Goal: Task Accomplishment & Management: Manage account settings

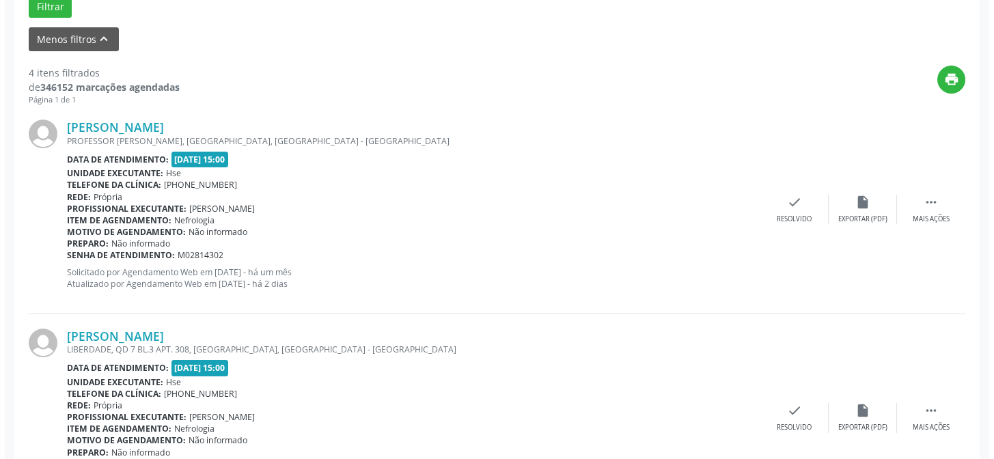
scroll to position [497, 0]
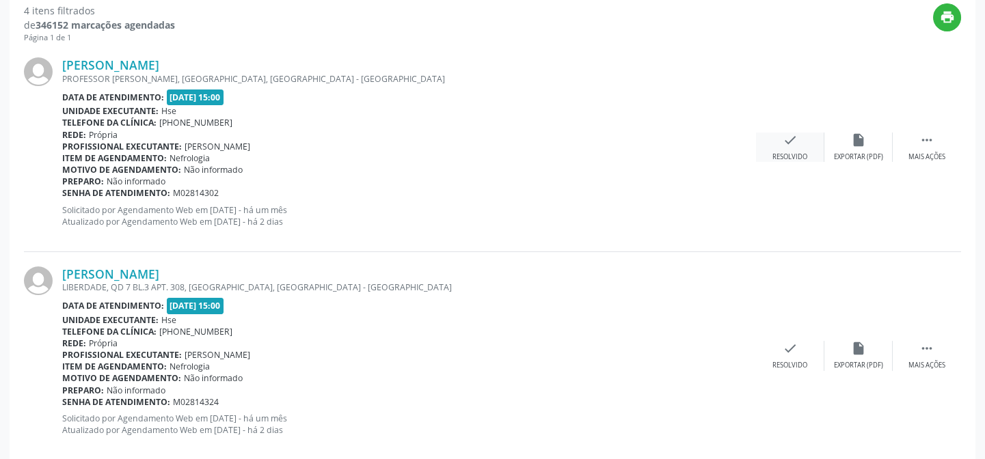
click at [782, 153] on div "Resolvido" at bounding box center [789, 157] width 35 height 10
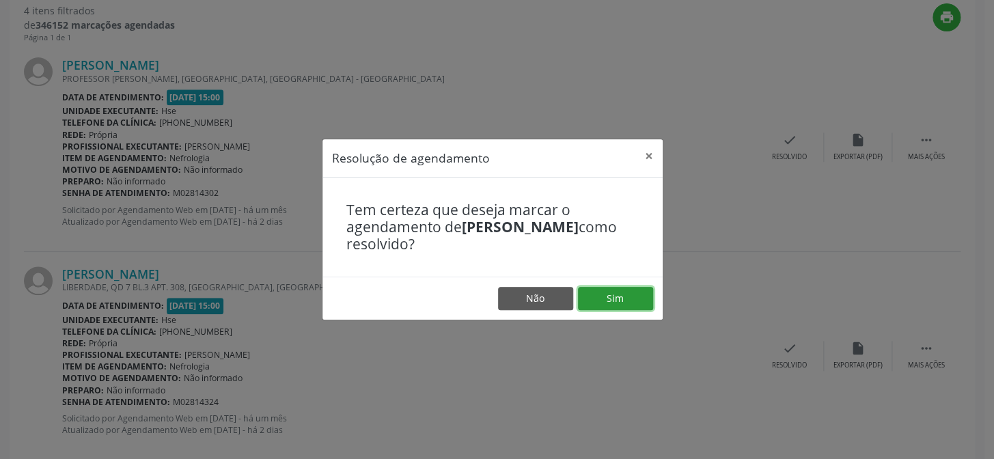
click at [617, 300] on button "Sim" at bounding box center [615, 298] width 75 height 23
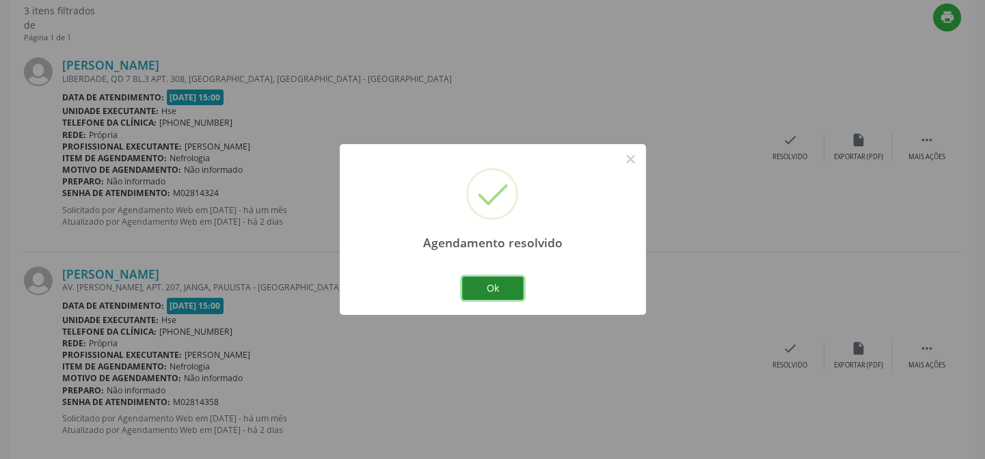
click at [498, 292] on button "Ok" at bounding box center [493, 288] width 62 height 23
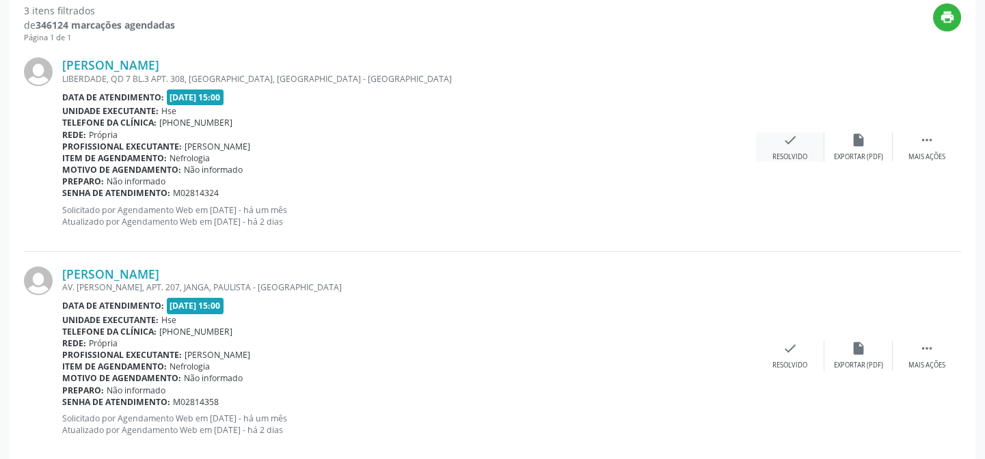
click at [792, 150] on div "check Resolvido" at bounding box center [790, 147] width 68 height 29
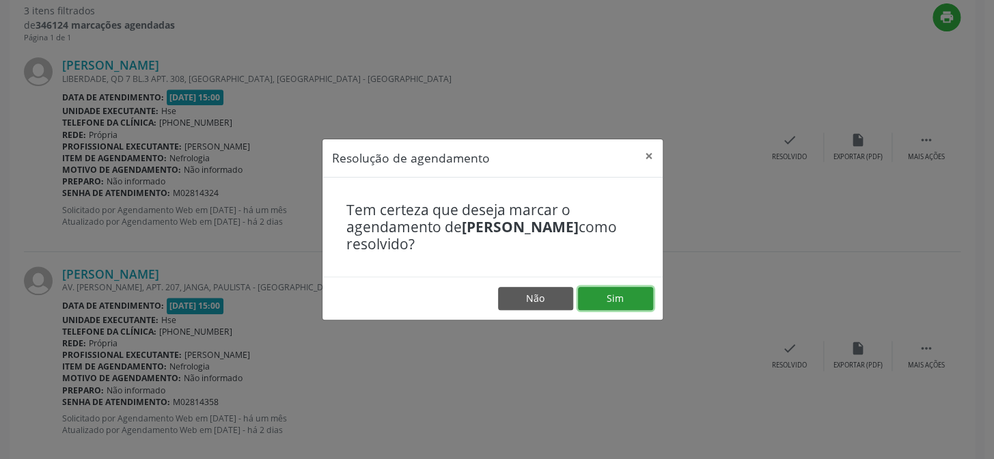
click at [627, 301] on button "Sim" at bounding box center [615, 298] width 75 height 23
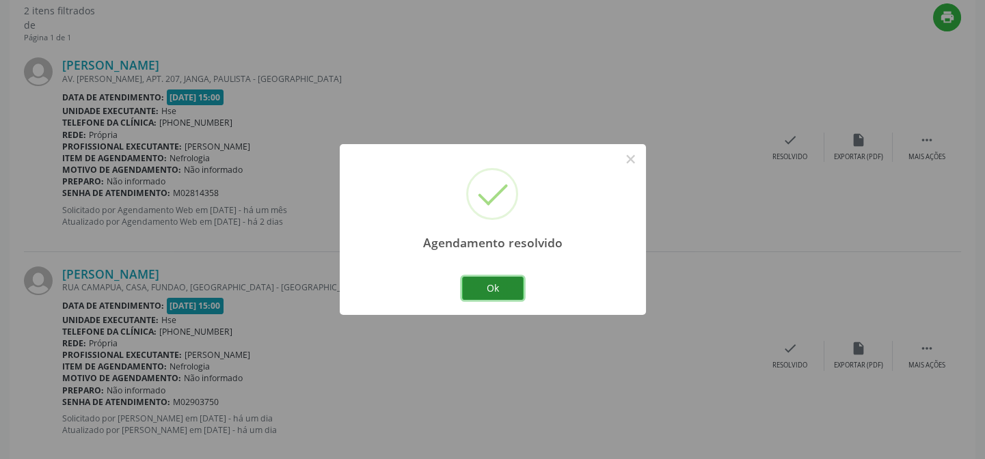
click at [508, 286] on button "Ok" at bounding box center [493, 288] width 62 height 23
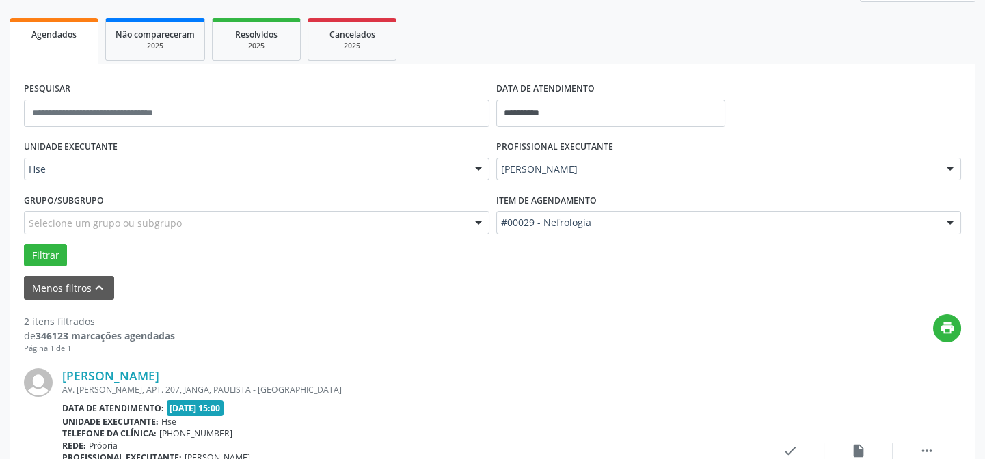
scroll to position [248, 0]
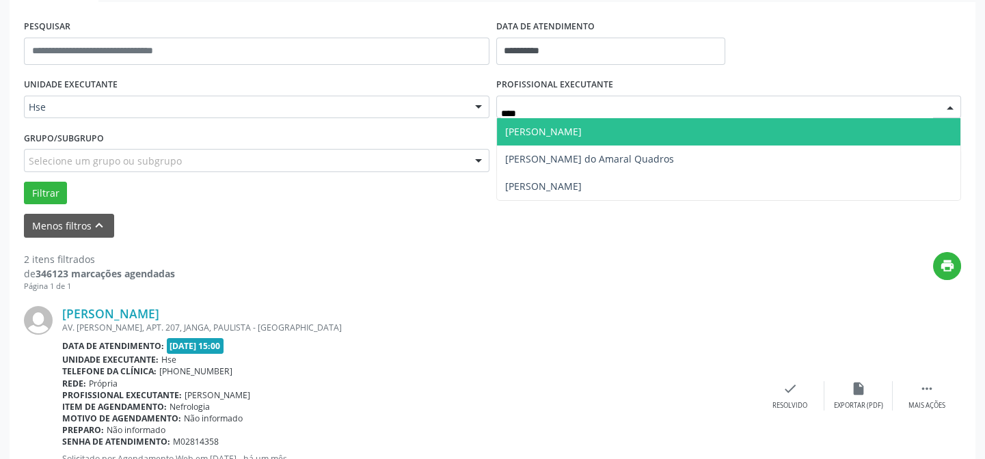
type input "*****"
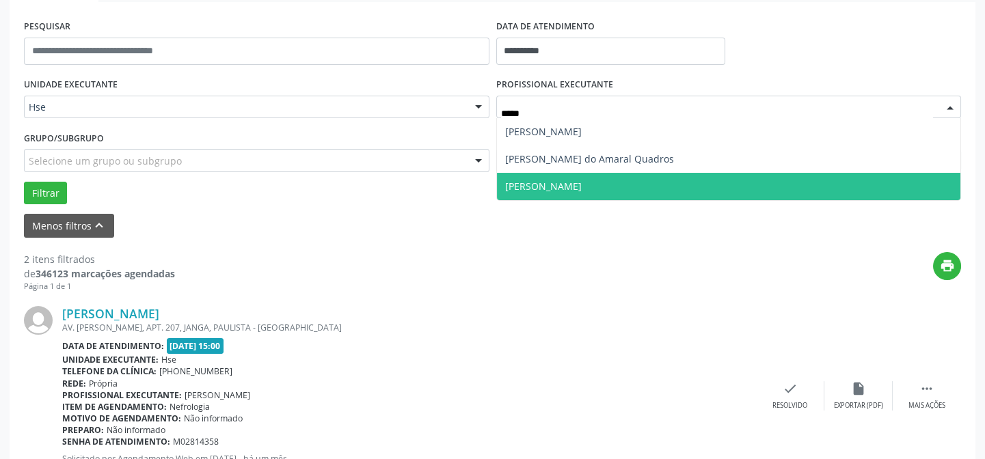
click at [582, 184] on span "[PERSON_NAME]" at bounding box center [543, 186] width 77 height 13
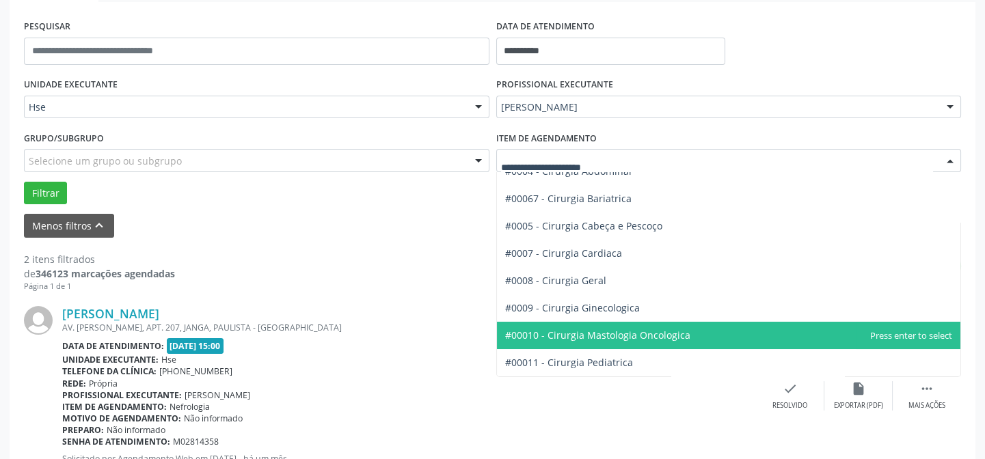
scroll to position [186, 0]
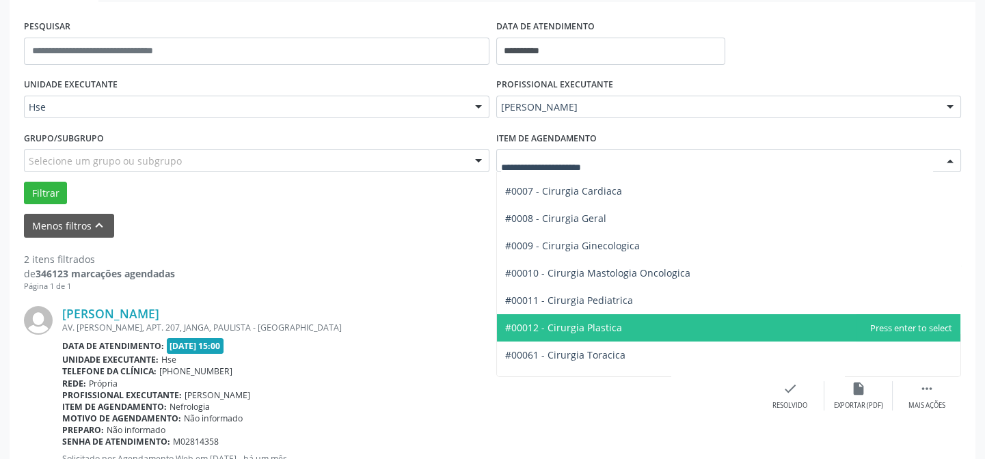
click at [602, 328] on span "#00012 - Cirurgia Plastica" at bounding box center [563, 327] width 117 height 13
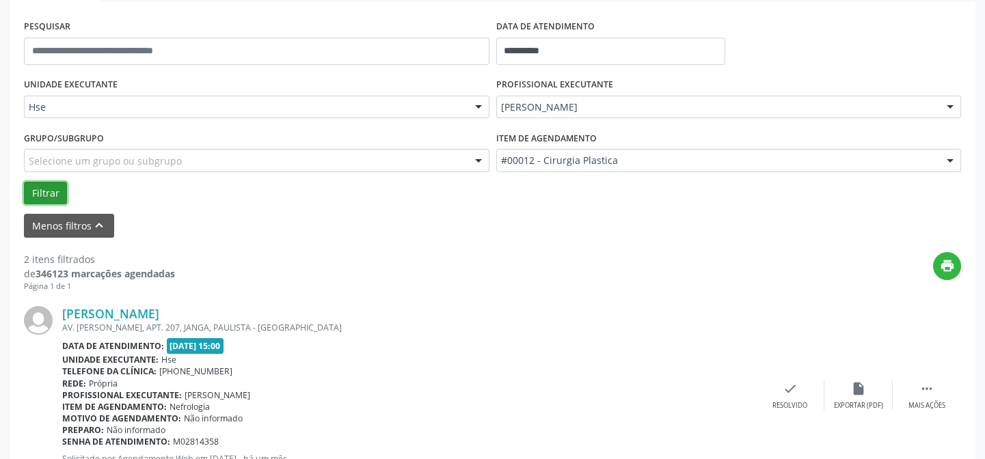
click at [45, 195] on button "Filtrar" at bounding box center [45, 193] width 43 height 23
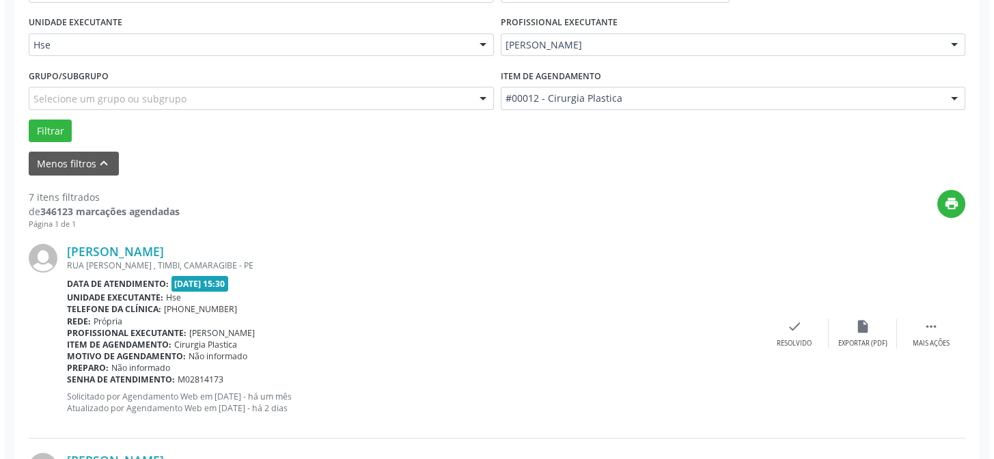
scroll to position [372, 0]
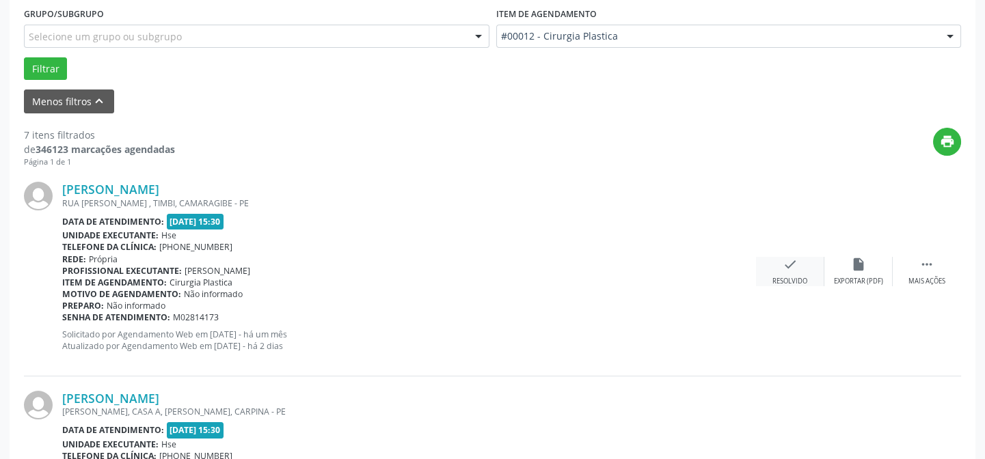
click at [786, 279] on div "Resolvido" at bounding box center [789, 282] width 35 height 10
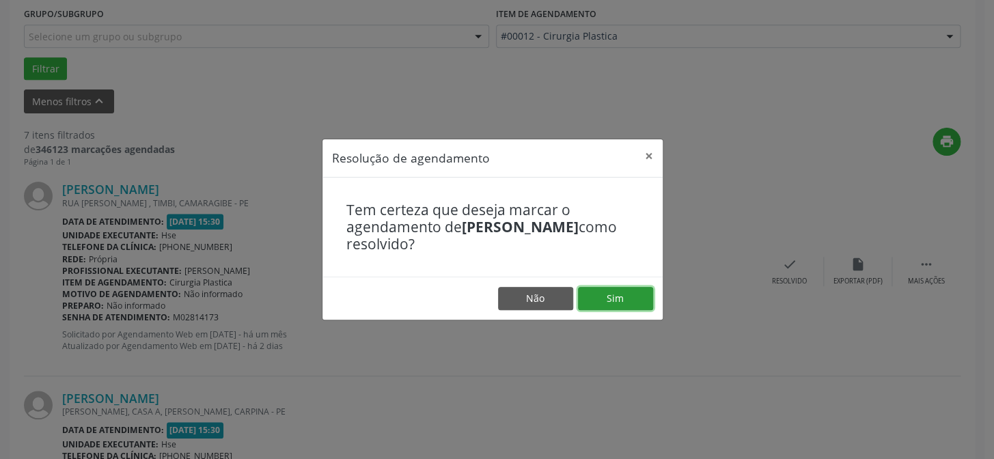
click at [629, 303] on button "Sim" at bounding box center [615, 298] width 75 height 23
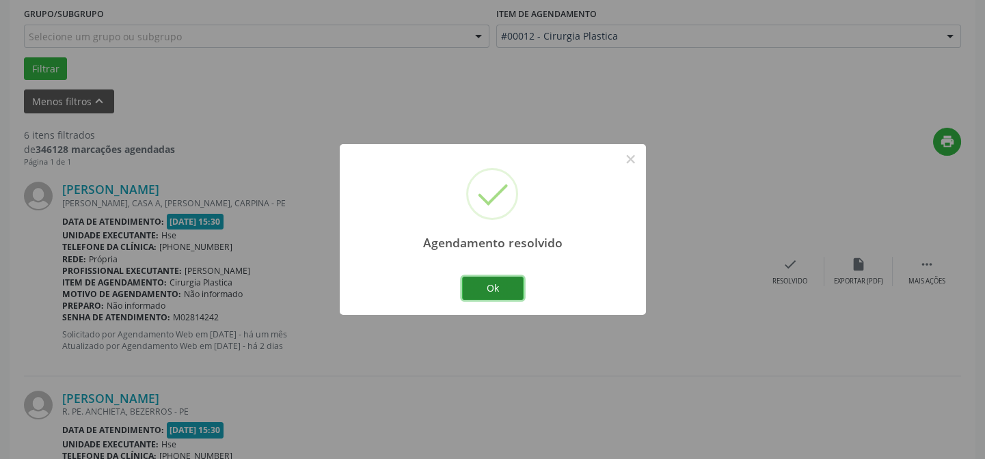
click at [503, 292] on button "Ok" at bounding box center [493, 288] width 62 height 23
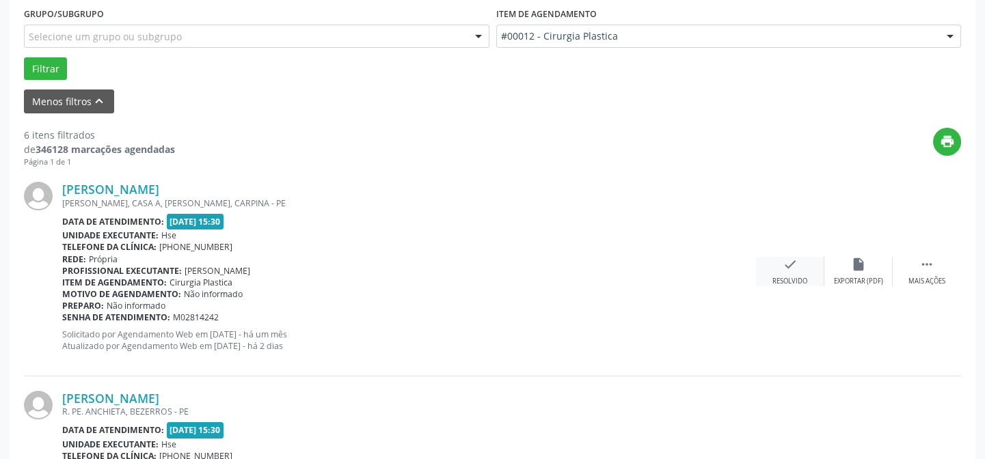
click at [793, 272] on div "check Resolvido" at bounding box center [790, 271] width 68 height 29
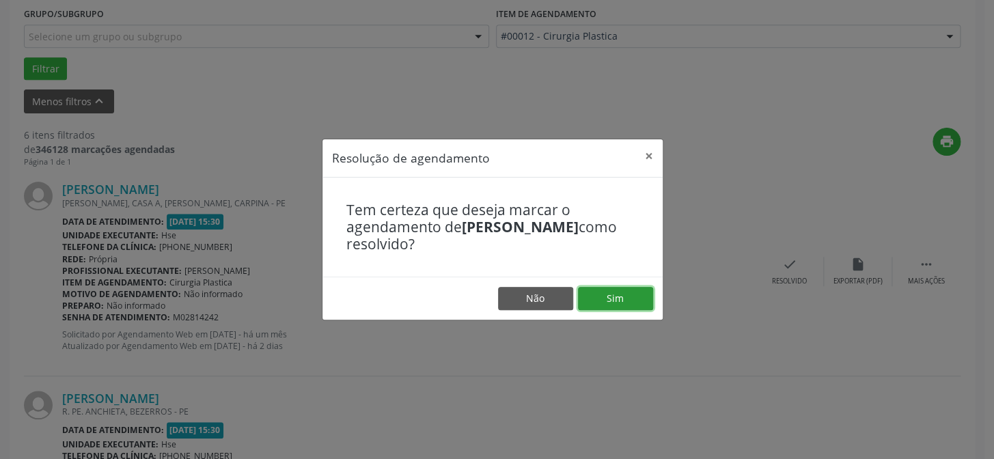
click at [618, 295] on button "Sim" at bounding box center [615, 298] width 75 height 23
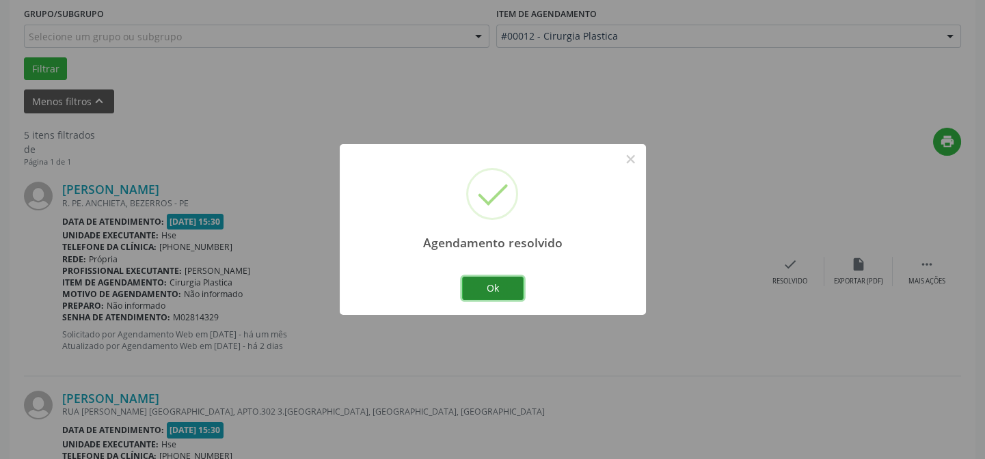
click at [513, 286] on button "Ok" at bounding box center [493, 288] width 62 height 23
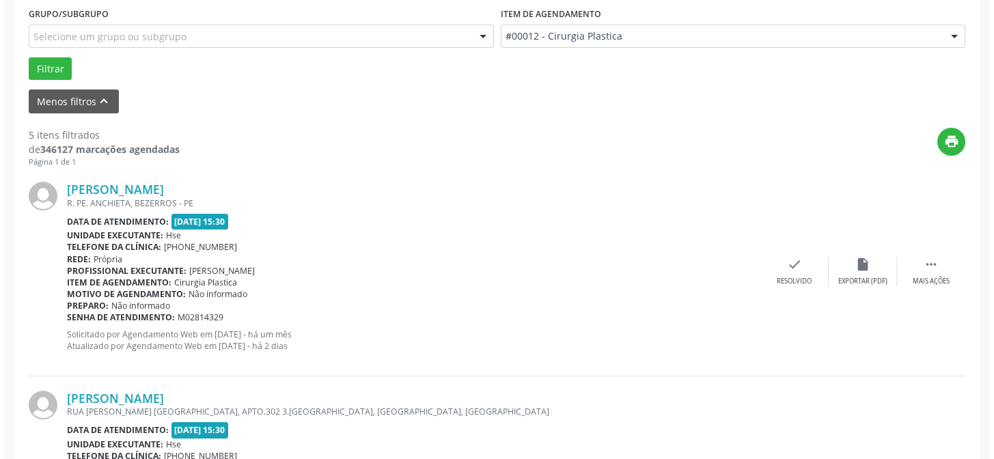
scroll to position [497, 0]
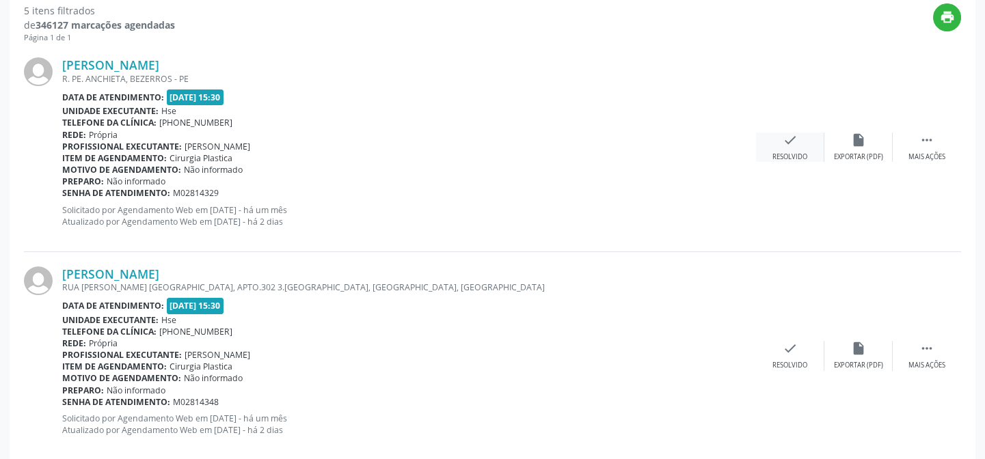
click at [794, 143] on icon "check" at bounding box center [789, 140] width 15 height 15
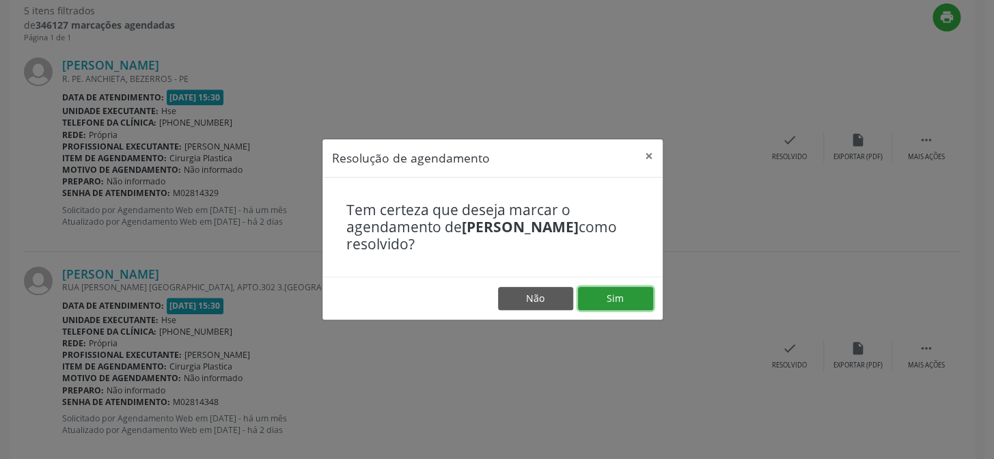
click at [623, 301] on button "Sim" at bounding box center [615, 298] width 75 height 23
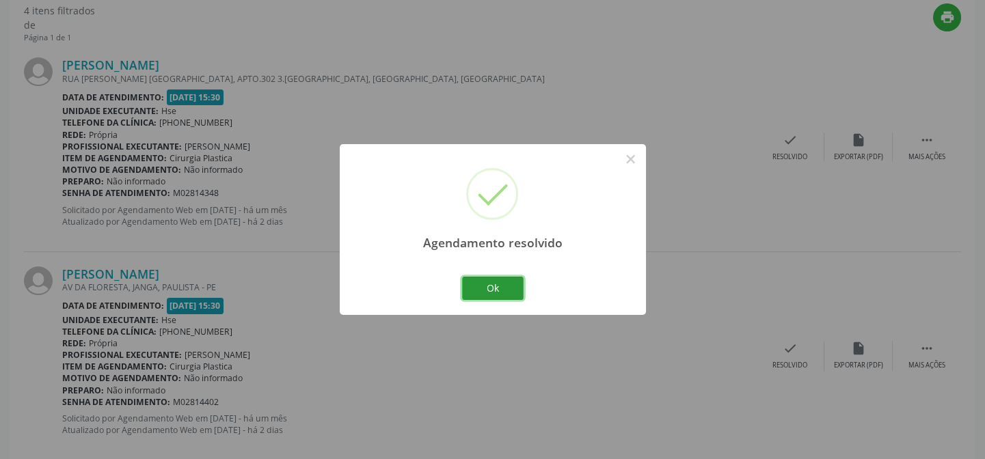
click at [502, 288] on button "Ok" at bounding box center [493, 288] width 62 height 23
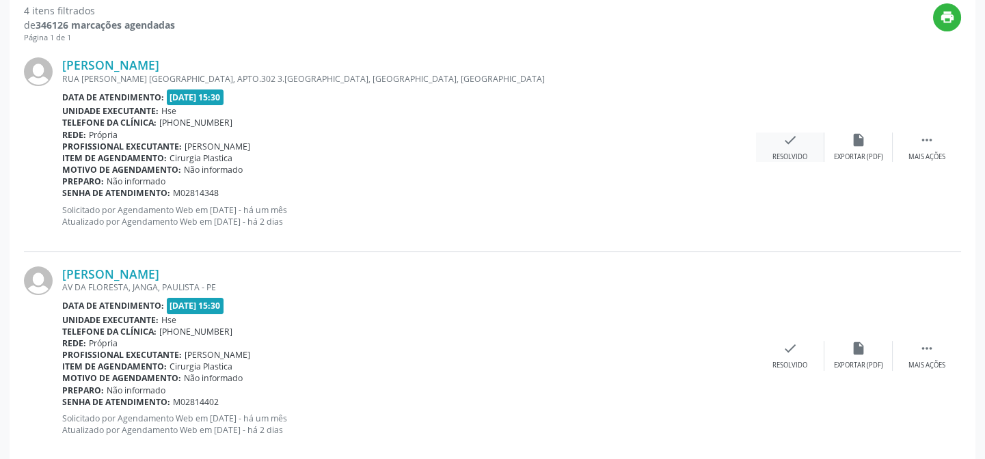
click at [789, 143] on icon "check" at bounding box center [789, 140] width 15 height 15
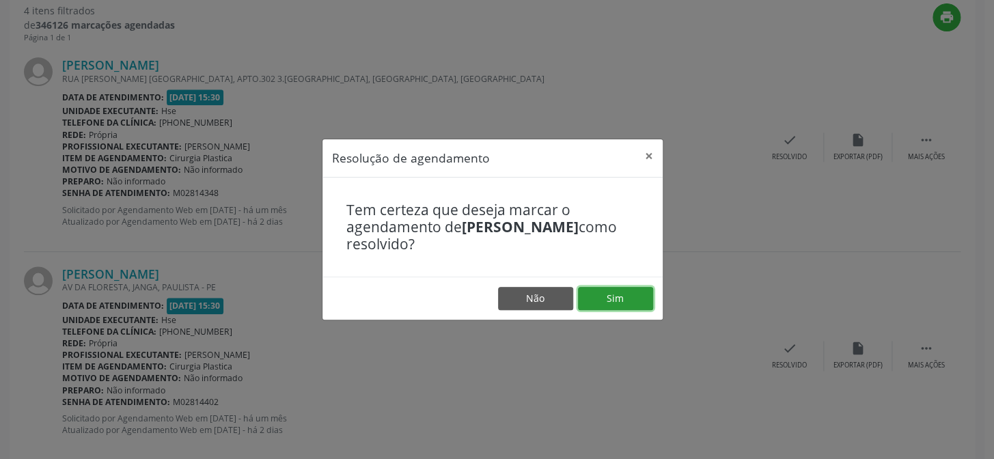
click at [608, 301] on button "Sim" at bounding box center [615, 298] width 75 height 23
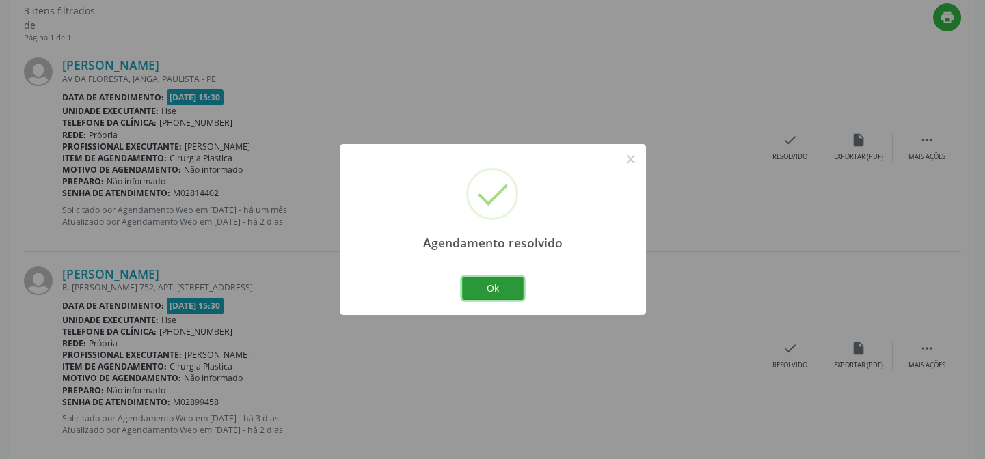
drag, startPoint x: 491, startPoint y: 284, endPoint x: 499, endPoint y: 285, distance: 7.5
click at [491, 284] on button "Ok" at bounding box center [493, 288] width 62 height 23
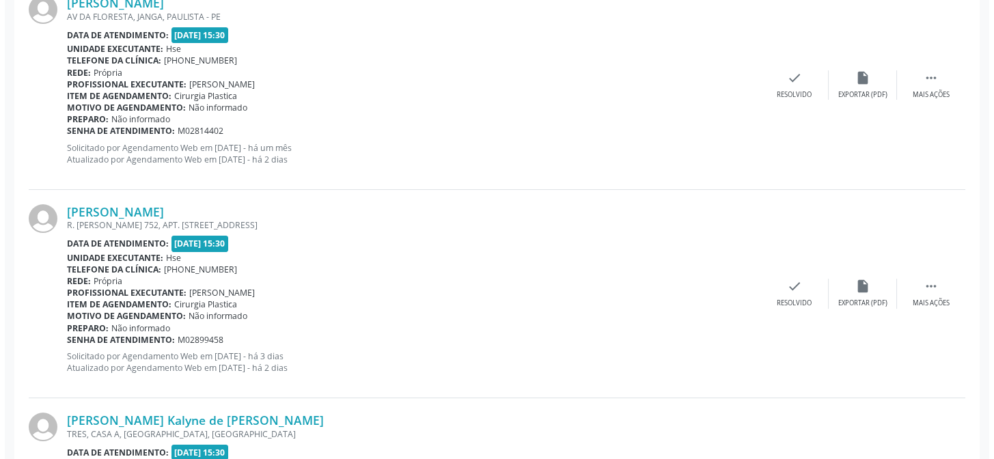
scroll to position [621, 0]
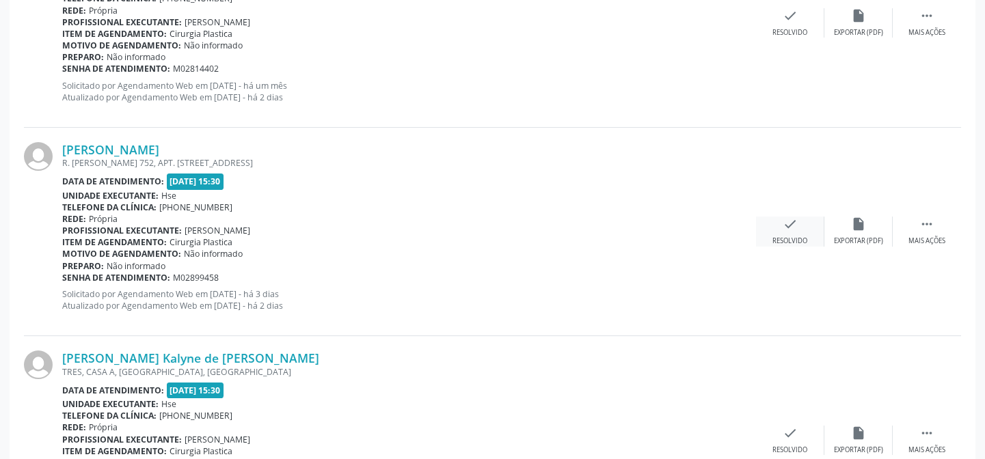
click at [788, 231] on div "check Resolvido" at bounding box center [790, 231] width 68 height 29
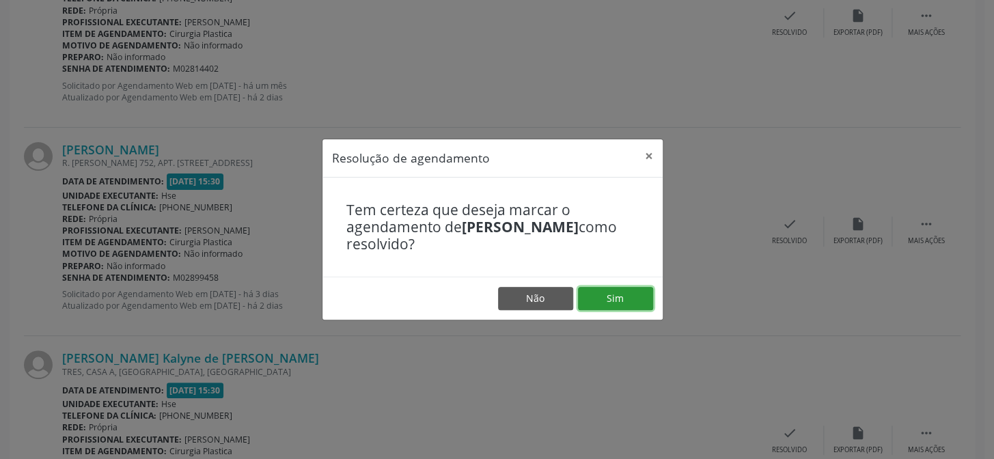
click at [608, 299] on button "Sim" at bounding box center [615, 298] width 75 height 23
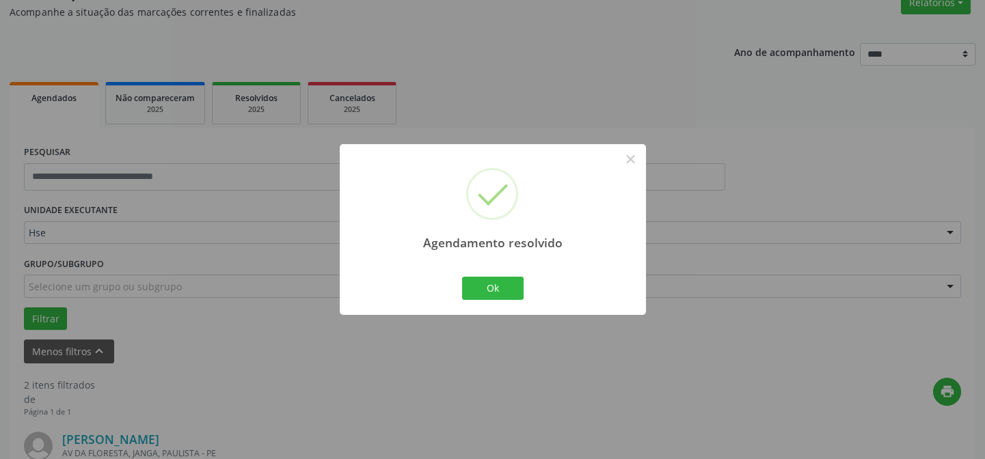
scroll to position [520, 0]
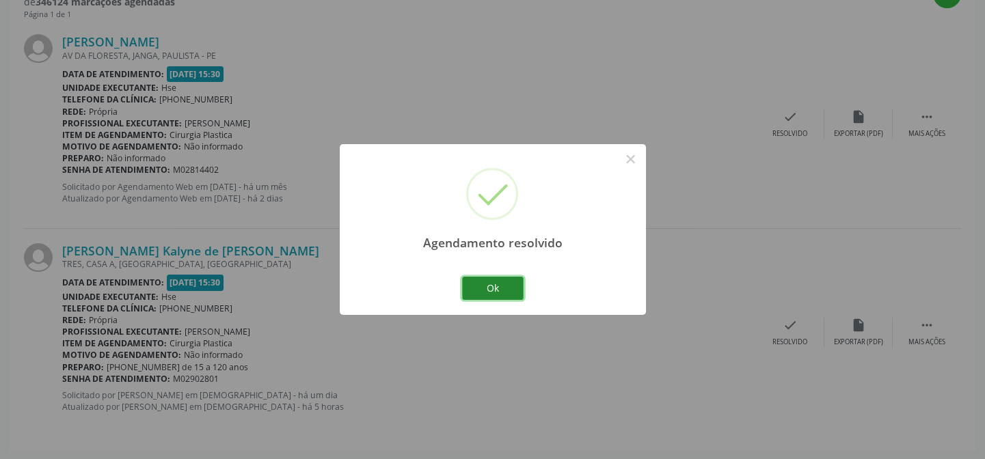
click at [494, 287] on button "Ok" at bounding box center [493, 288] width 62 height 23
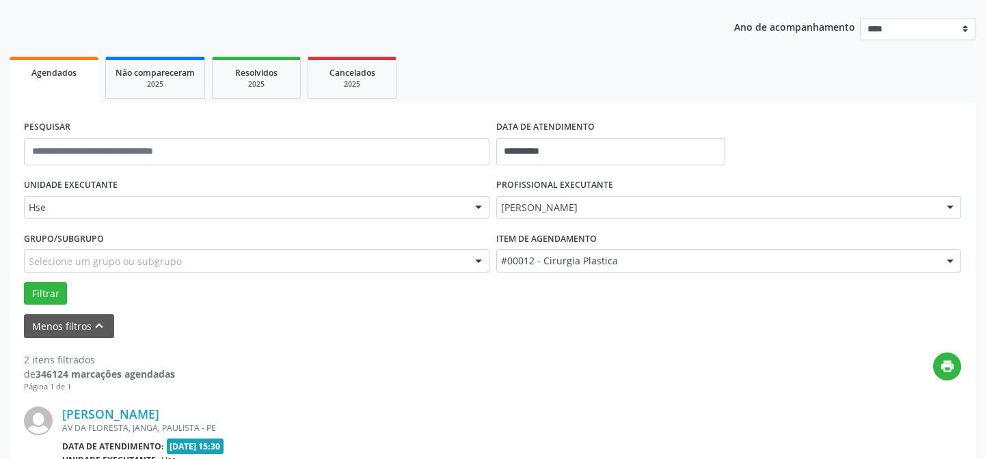
scroll to position [396, 0]
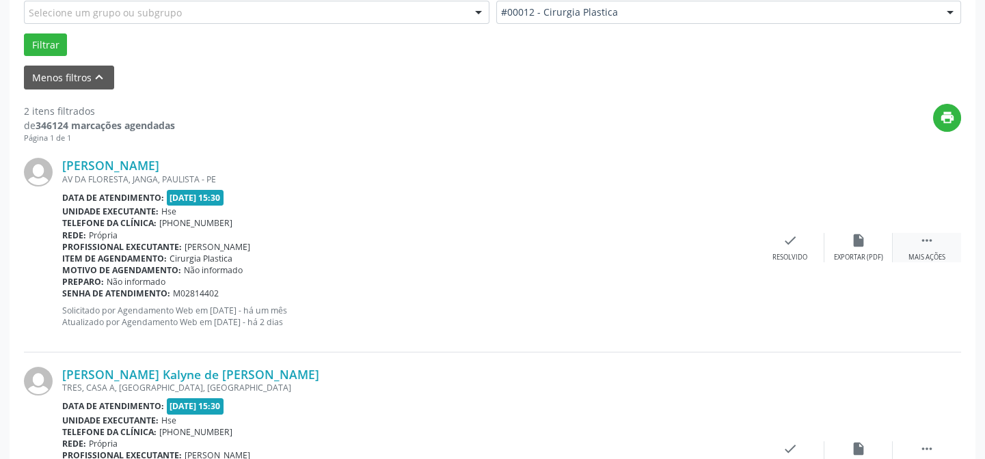
click at [923, 245] on icon "" at bounding box center [926, 240] width 15 height 15
click at [854, 253] on div "Não compareceu" at bounding box center [858, 258] width 58 height 10
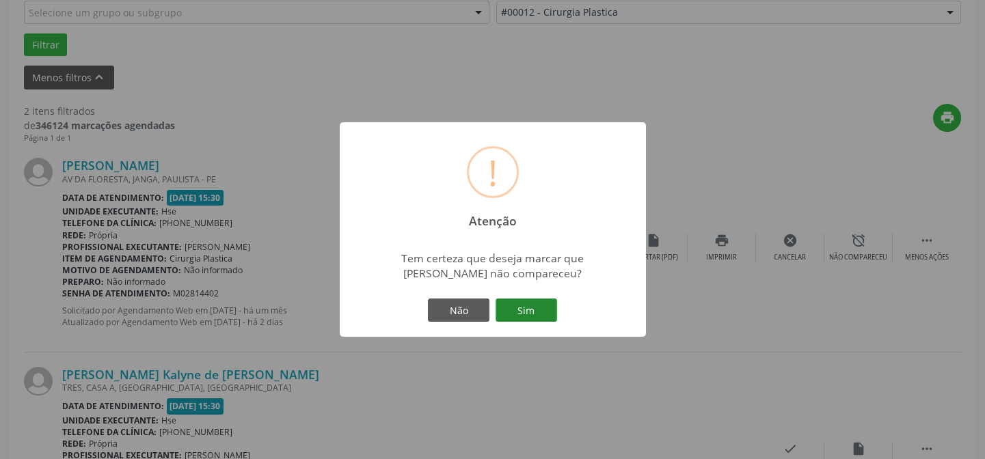
click at [531, 314] on button "Sim" at bounding box center [526, 310] width 62 height 23
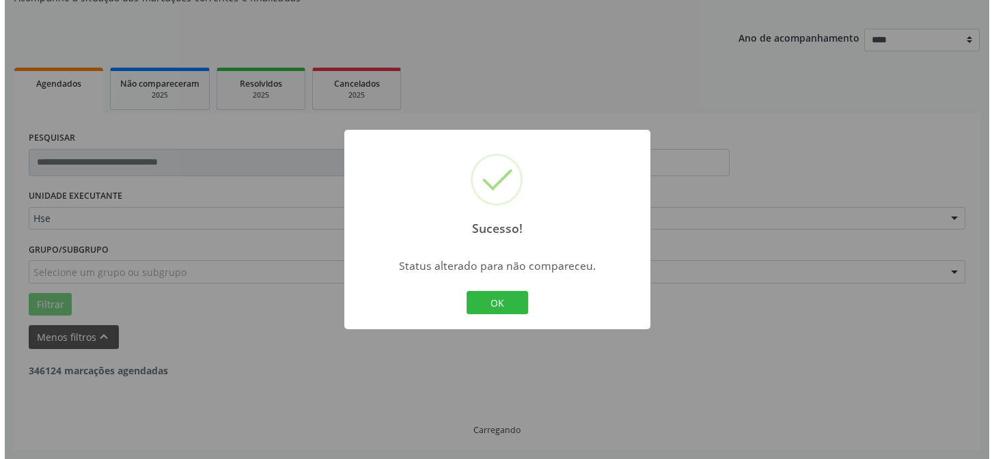
scroll to position [312, 0]
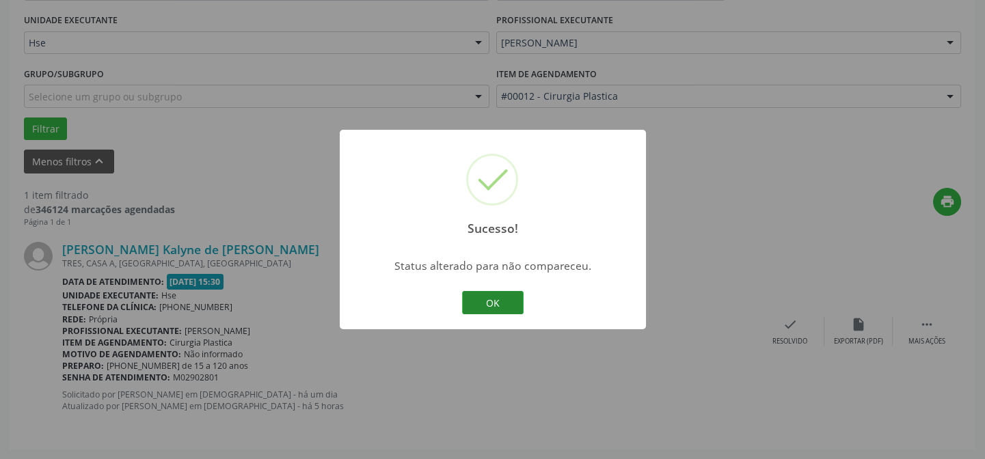
click at [506, 299] on button "OK" at bounding box center [493, 302] width 62 height 23
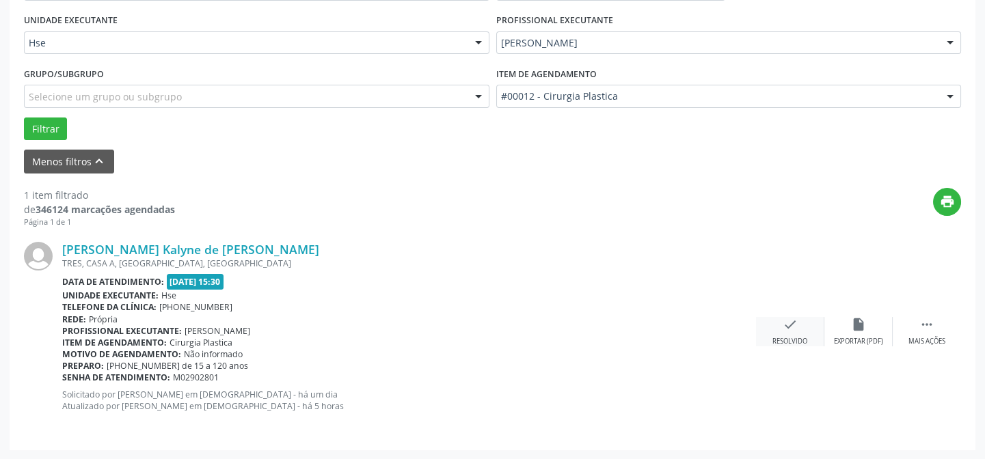
click at [793, 333] on div "check Resolvido" at bounding box center [790, 331] width 68 height 29
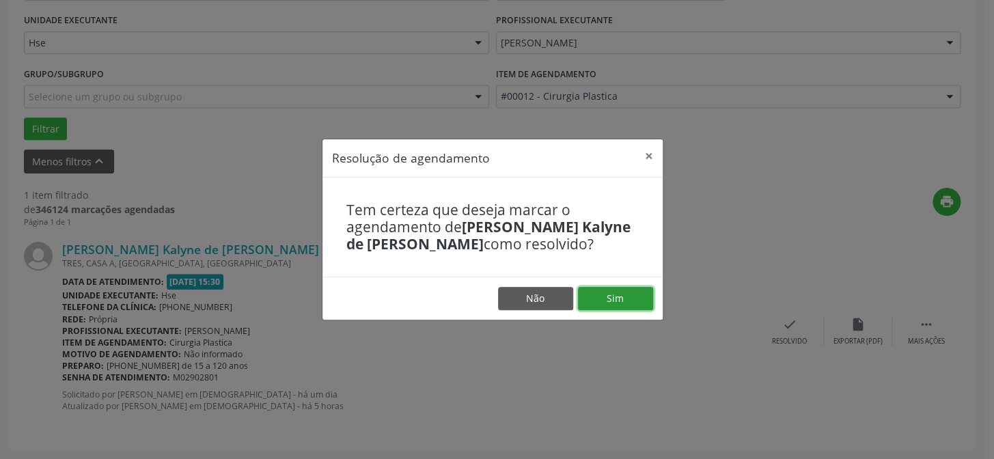
click at [616, 292] on button "Sim" at bounding box center [615, 298] width 75 height 23
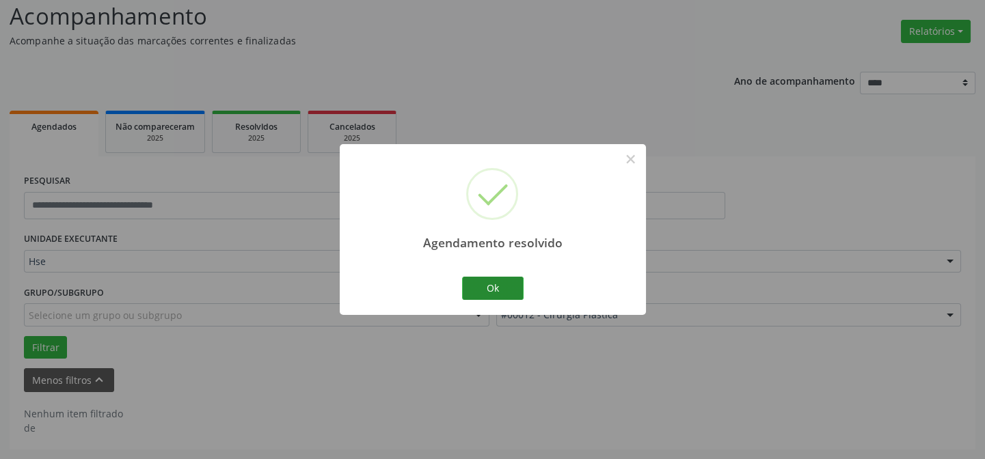
scroll to position [92, 0]
click at [504, 292] on button "Ok" at bounding box center [493, 288] width 62 height 23
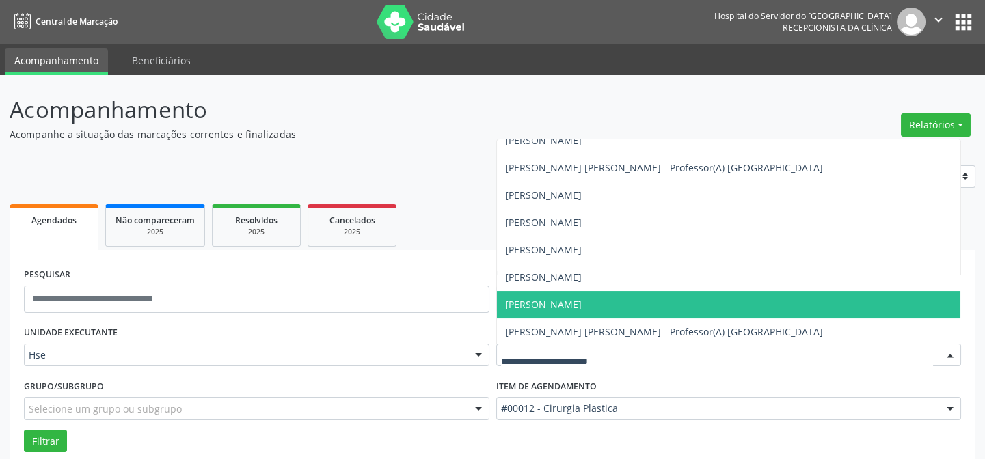
scroll to position [621, 0]
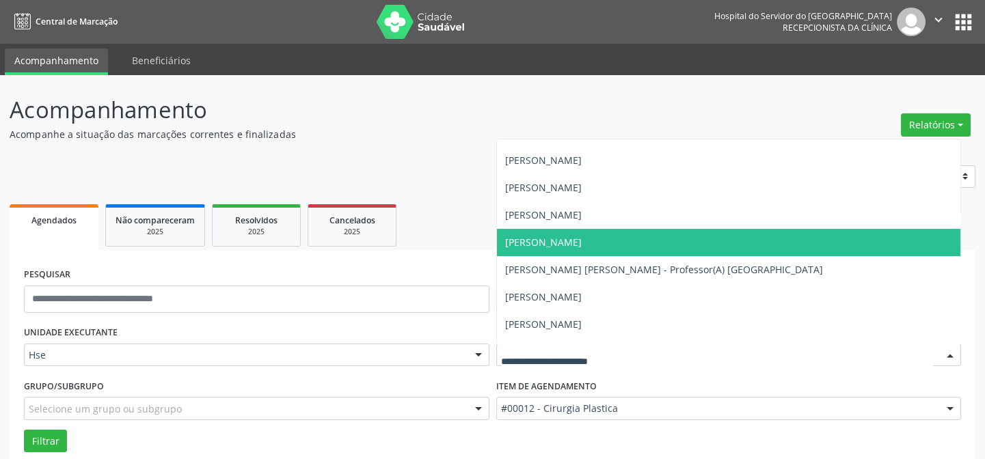
click at [564, 243] on span "[PERSON_NAME]" at bounding box center [543, 242] width 77 height 13
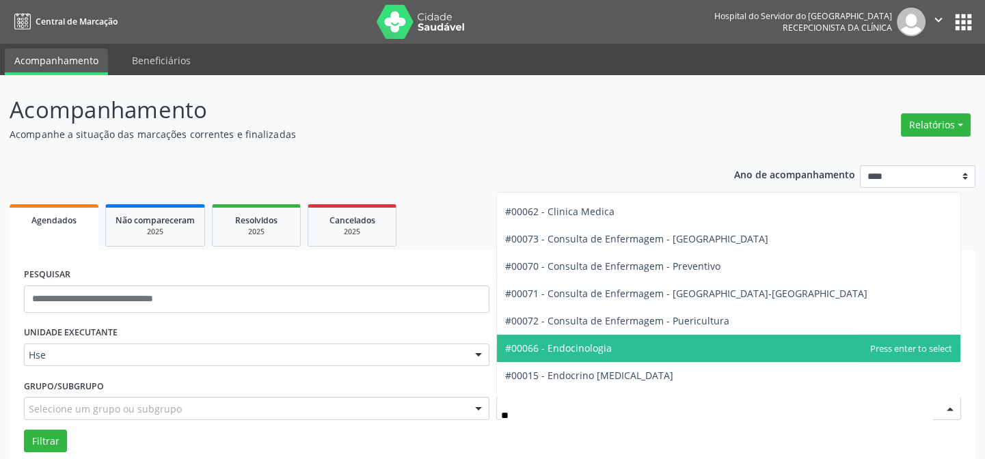
scroll to position [123, 0]
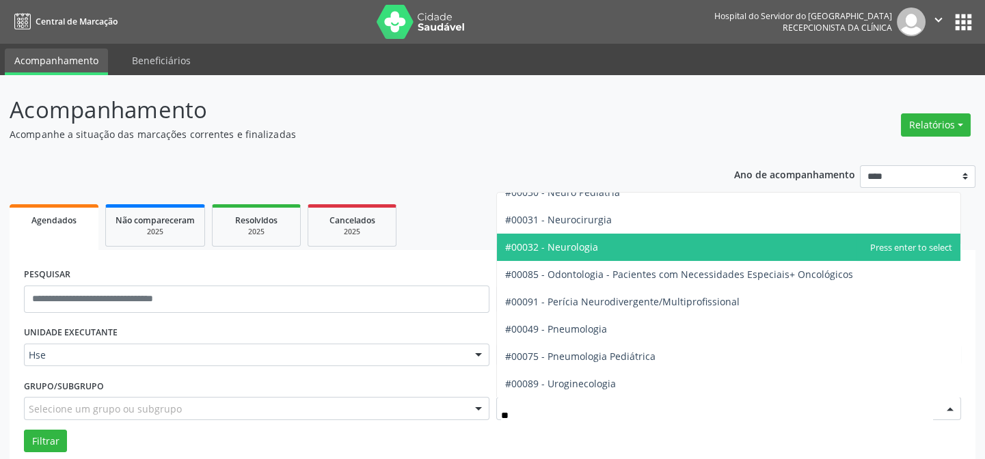
click at [591, 241] on span "#00032 - Neurologia" at bounding box center [551, 247] width 93 height 13
type input "**"
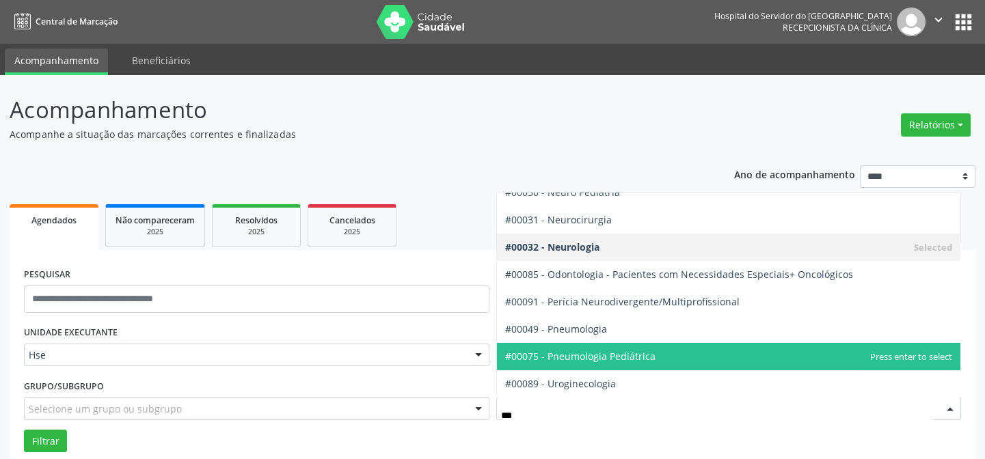
scroll to position [0, 0]
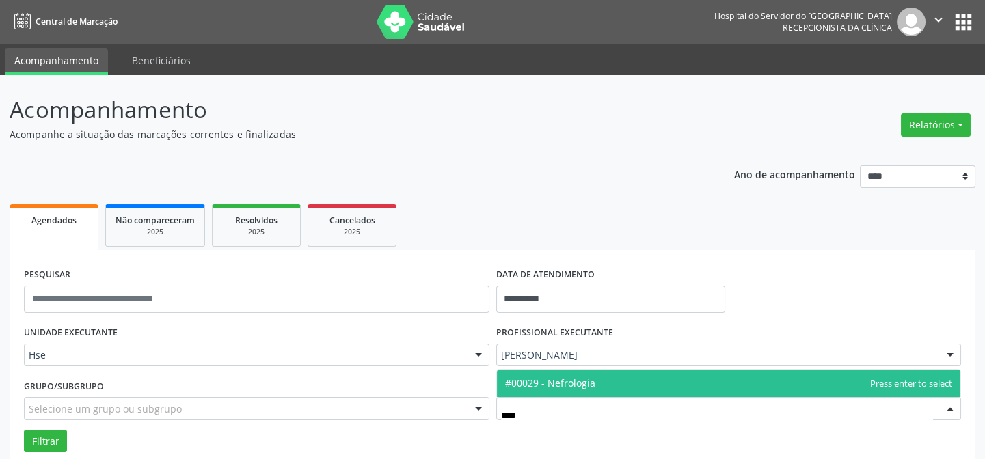
type input "*****"
click at [582, 379] on span "#00029 - Nefrologia" at bounding box center [550, 383] width 90 height 13
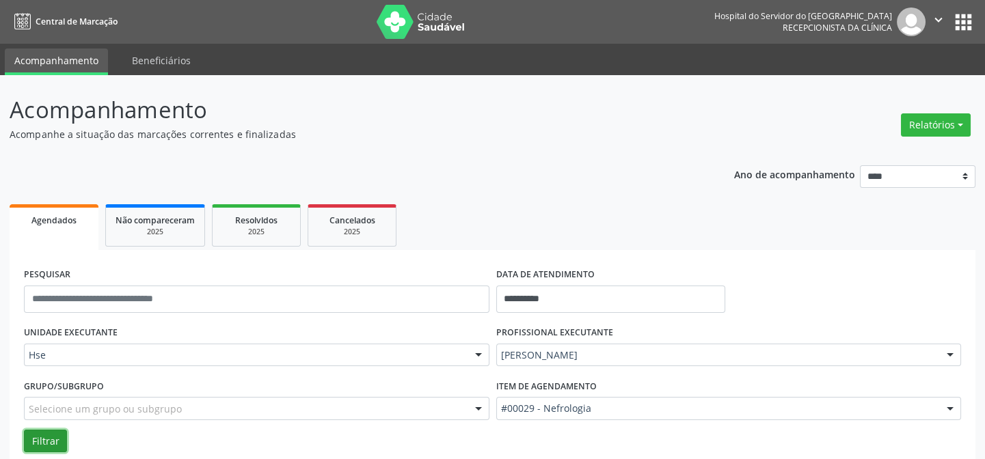
click at [36, 439] on button "Filtrar" at bounding box center [45, 441] width 43 height 23
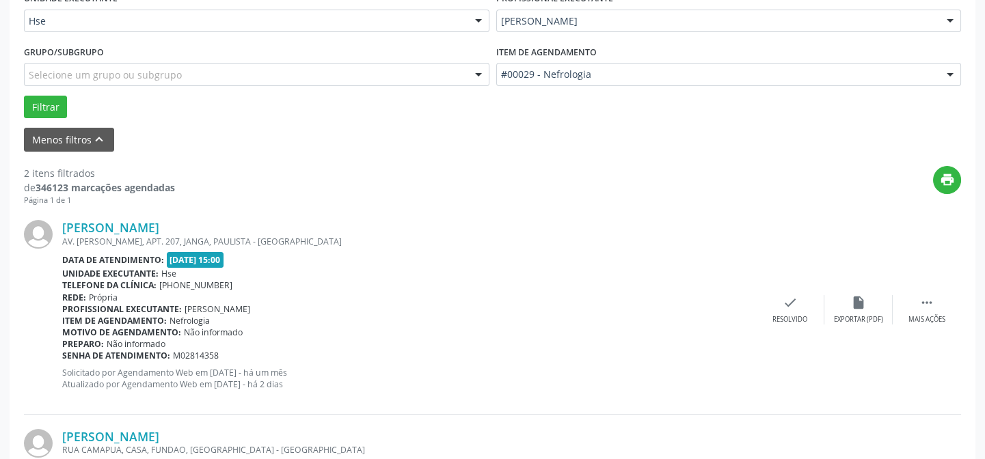
scroll to position [458, 0]
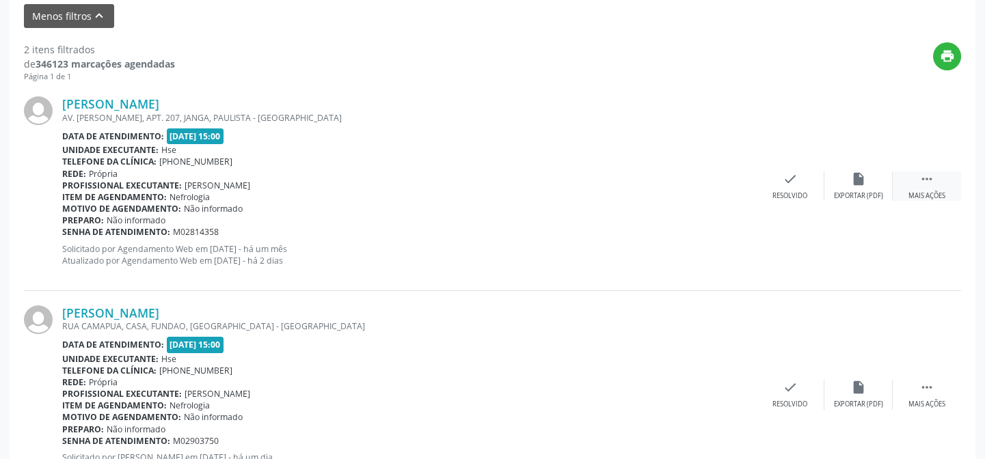
click at [932, 188] on div " Mais ações" at bounding box center [926, 186] width 68 height 29
click at [861, 186] on div "alarm_off Não compareceu" at bounding box center [858, 186] width 68 height 29
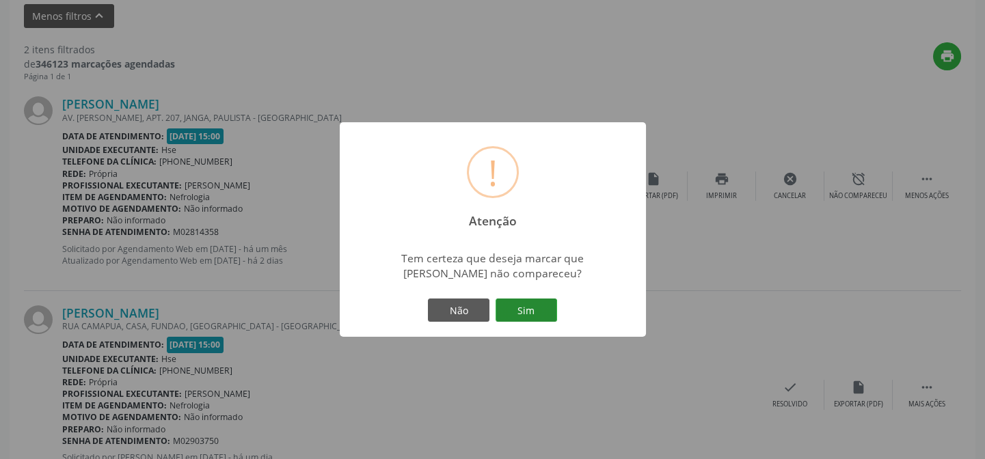
click at [528, 306] on button "Sim" at bounding box center [526, 310] width 62 height 23
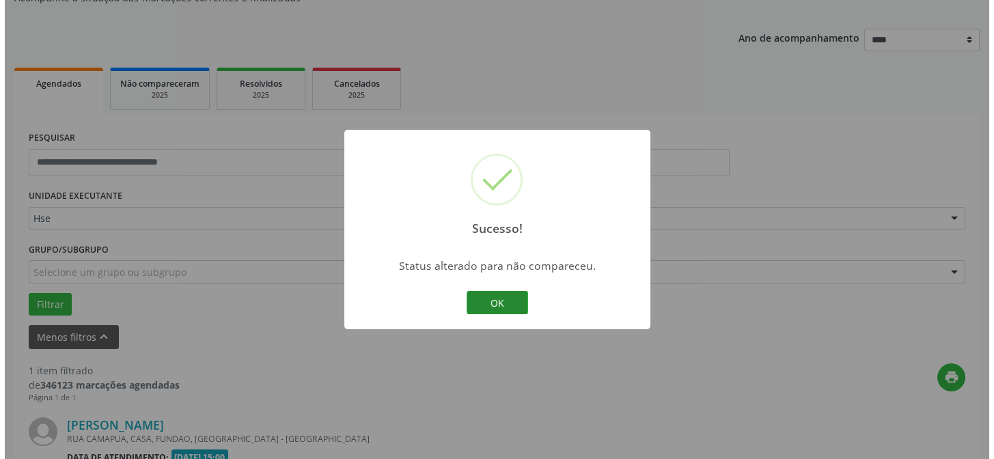
scroll to position [312, 0]
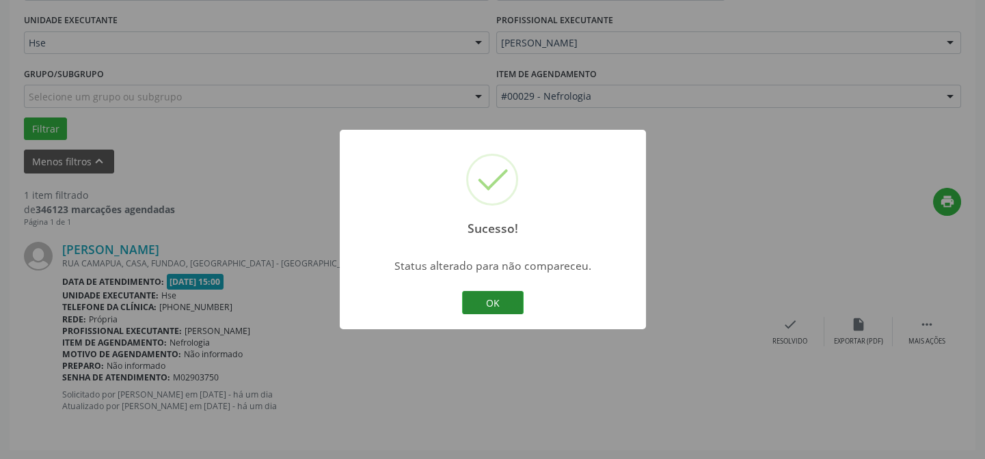
click at [492, 302] on button "OK" at bounding box center [493, 302] width 62 height 23
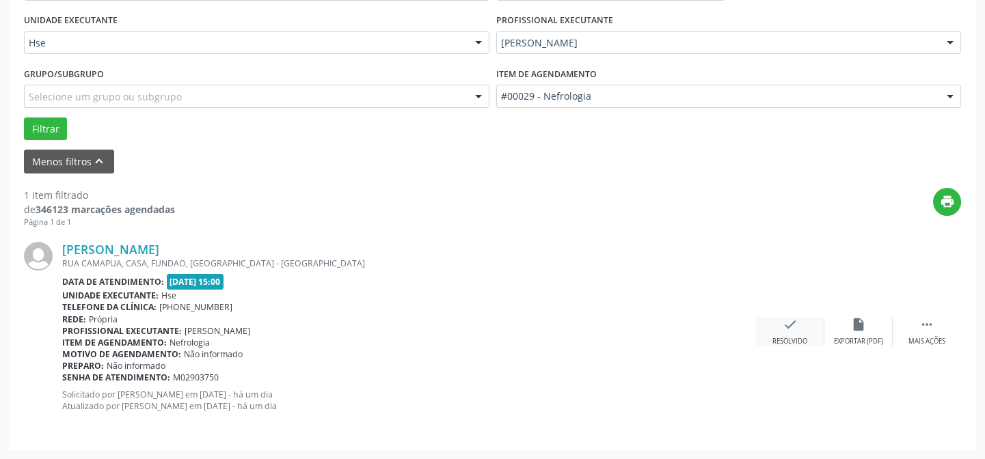
click at [778, 329] on div "check Resolvido" at bounding box center [790, 331] width 68 height 29
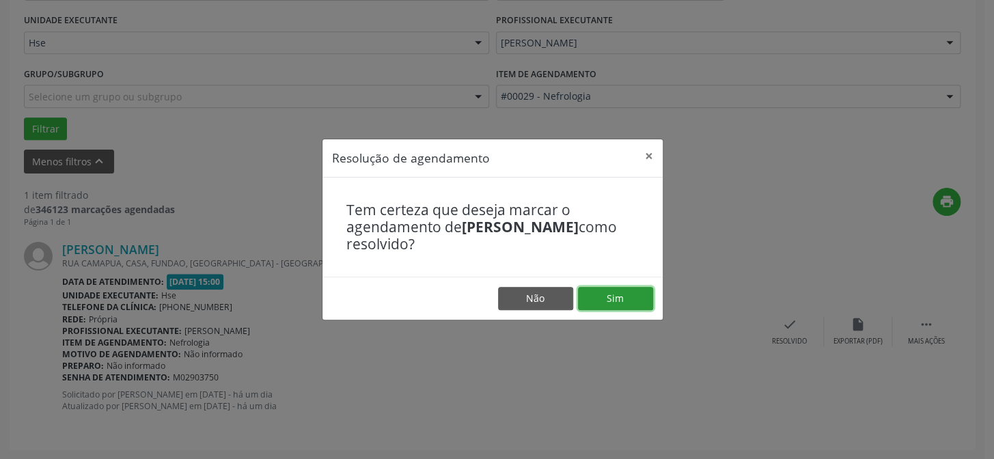
click at [615, 297] on button "Sim" at bounding box center [615, 298] width 75 height 23
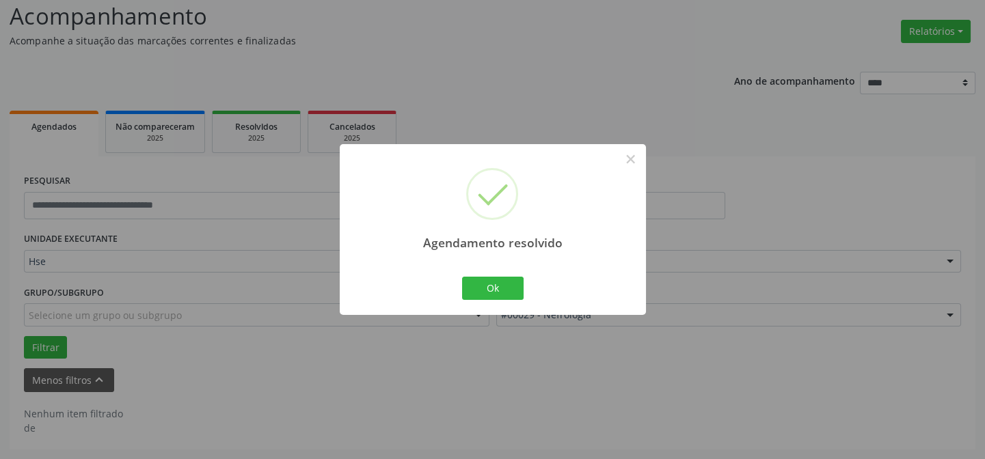
scroll to position [92, 0]
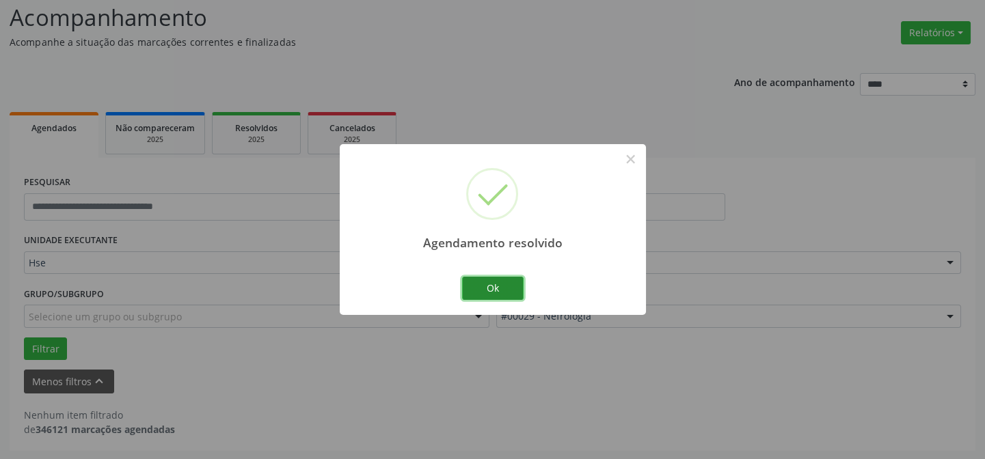
click at [491, 282] on button "Ok" at bounding box center [493, 288] width 62 height 23
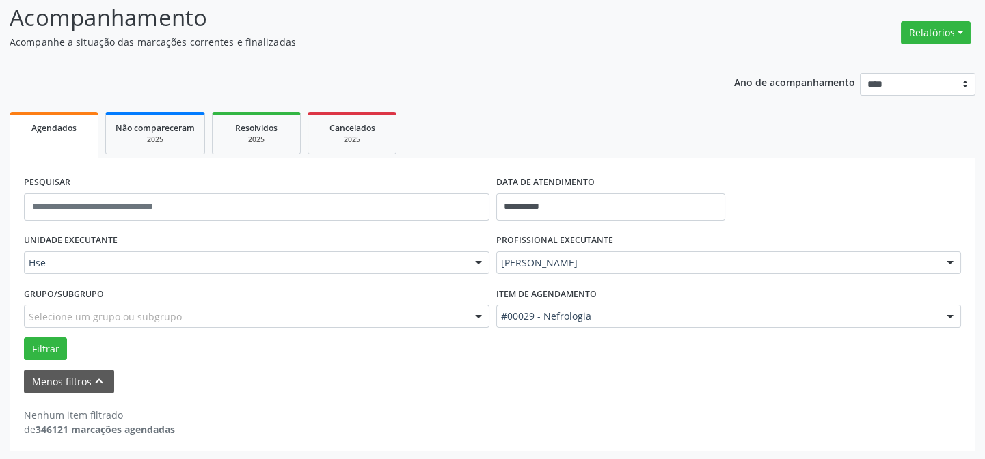
scroll to position [0, 0]
